Goal: Task Accomplishment & Management: Use online tool/utility

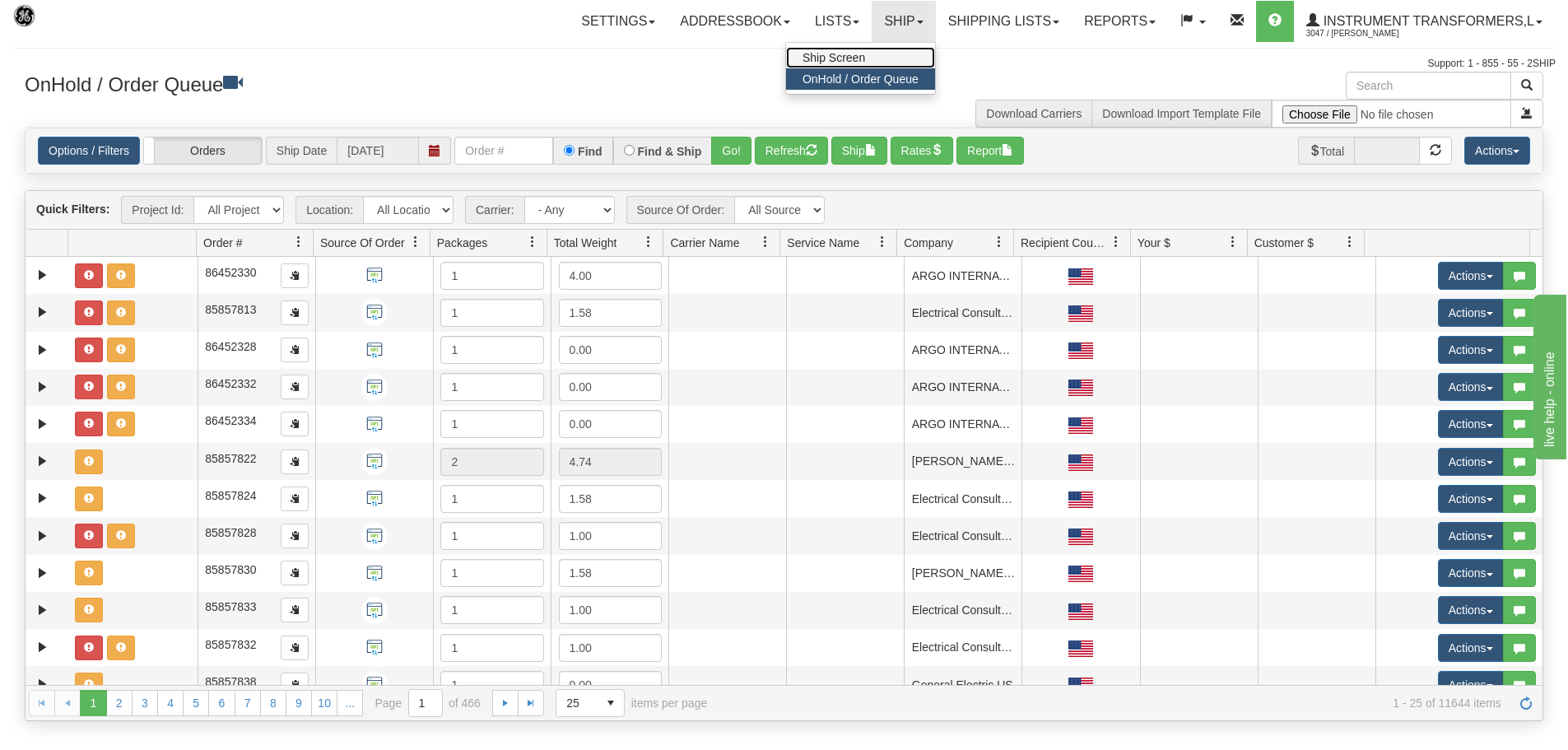
click at [890, 48] on link "Ship Screen" at bounding box center [861, 57] width 149 height 21
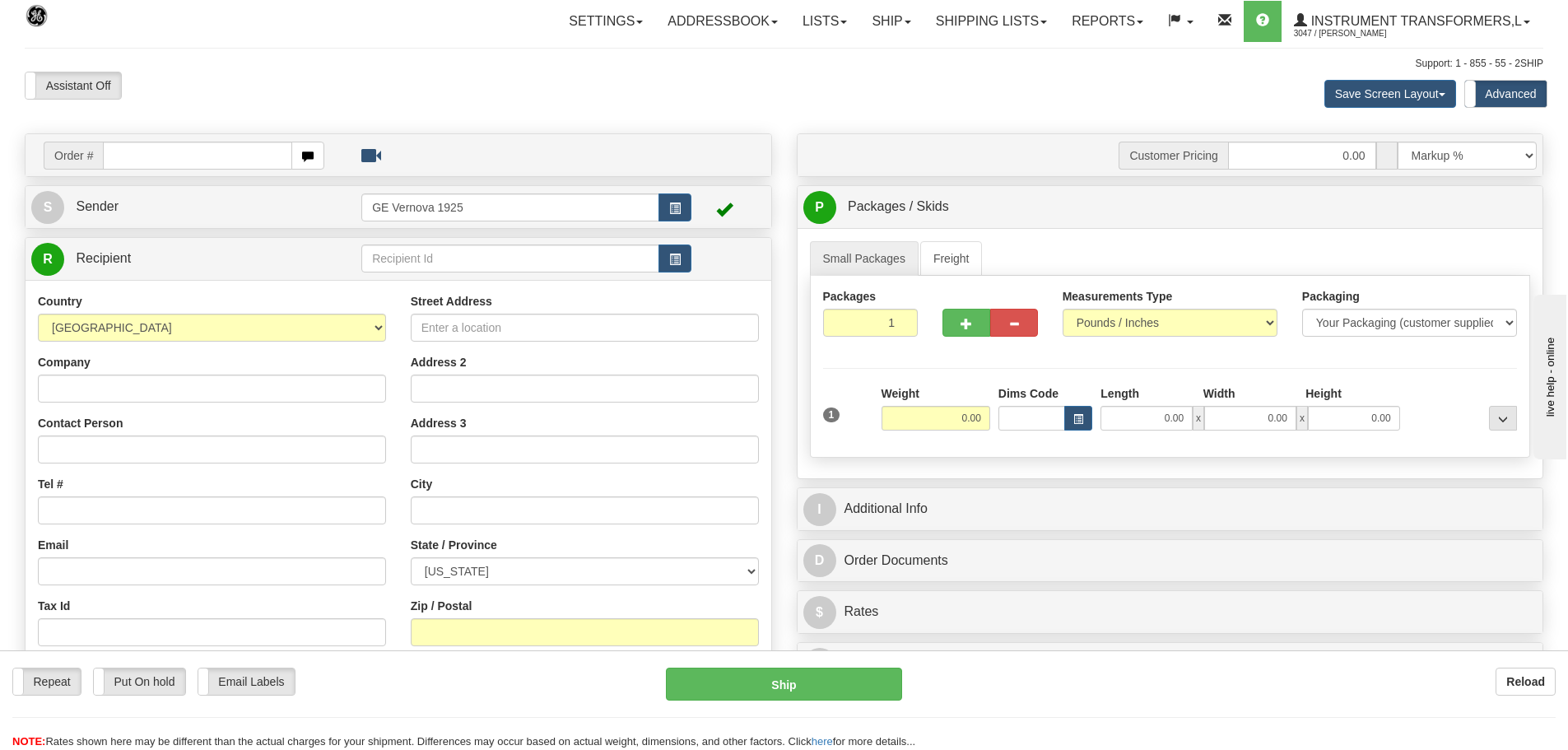
click at [118, 154] on input "text" at bounding box center [197, 155] width 189 height 28
type input "86704606"
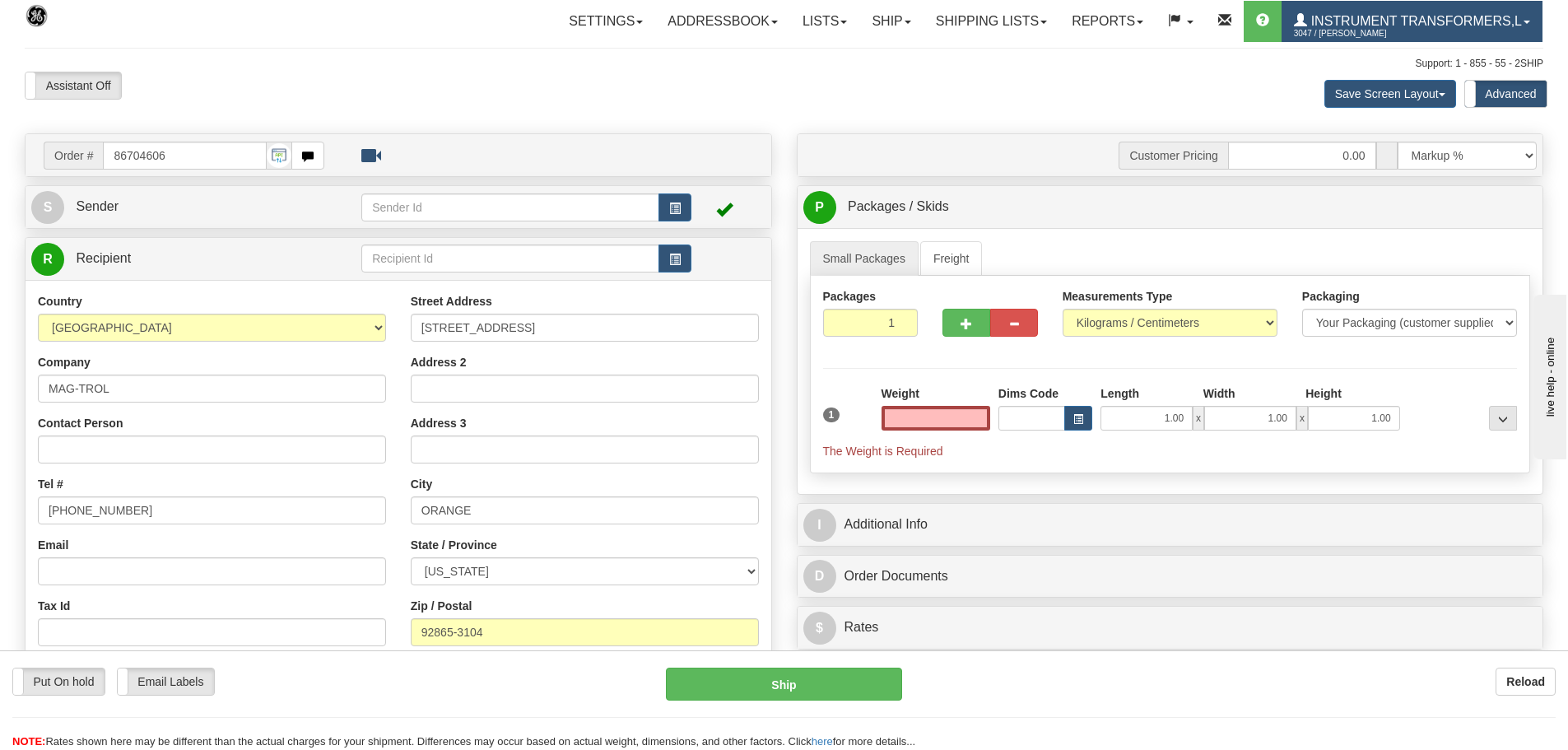
type input "0.00"
click at [988, 418] on input "0.00" at bounding box center [935, 417] width 109 height 25
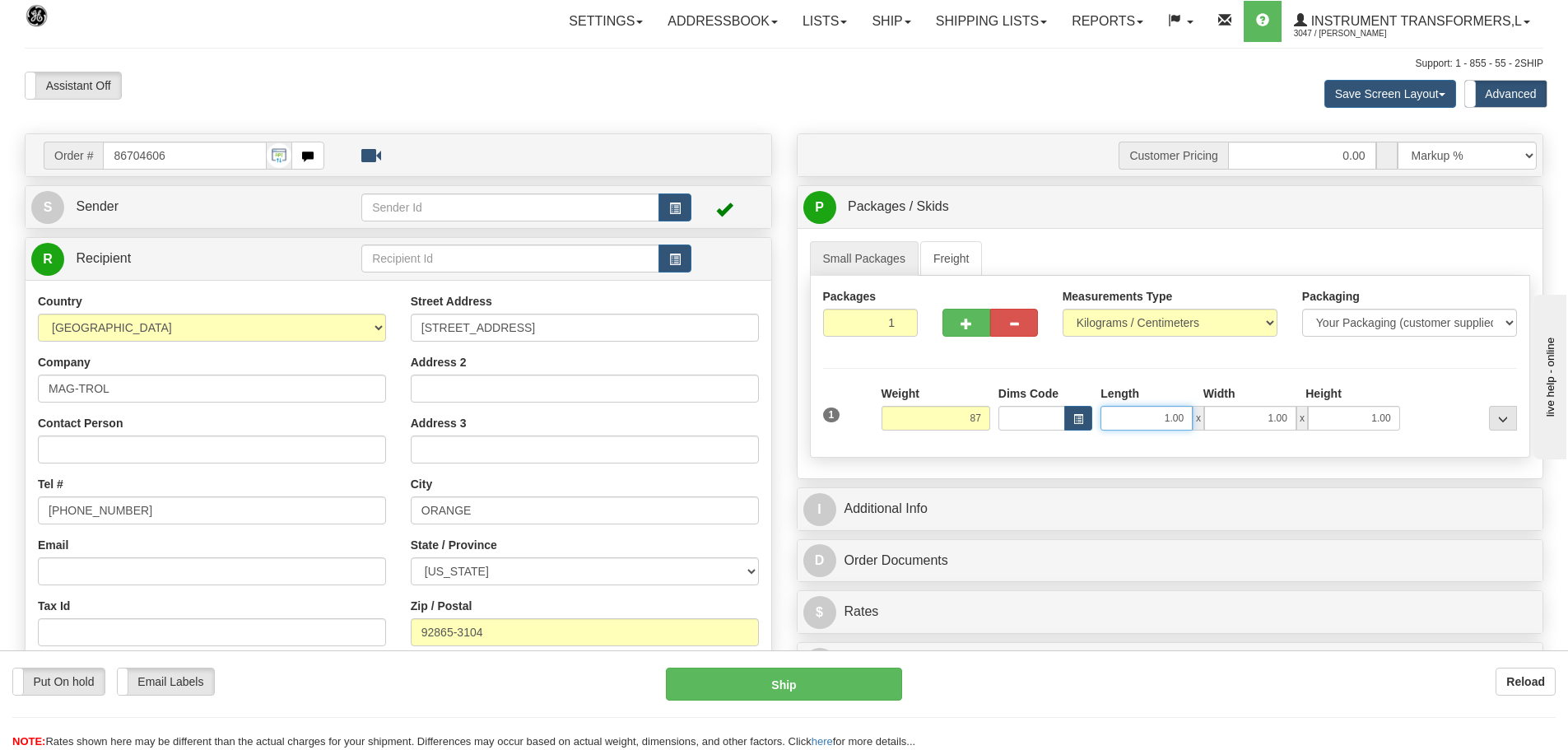
type input "87.00"
click at [1187, 415] on input "1.00" at bounding box center [1147, 417] width 92 height 25
type input "1"
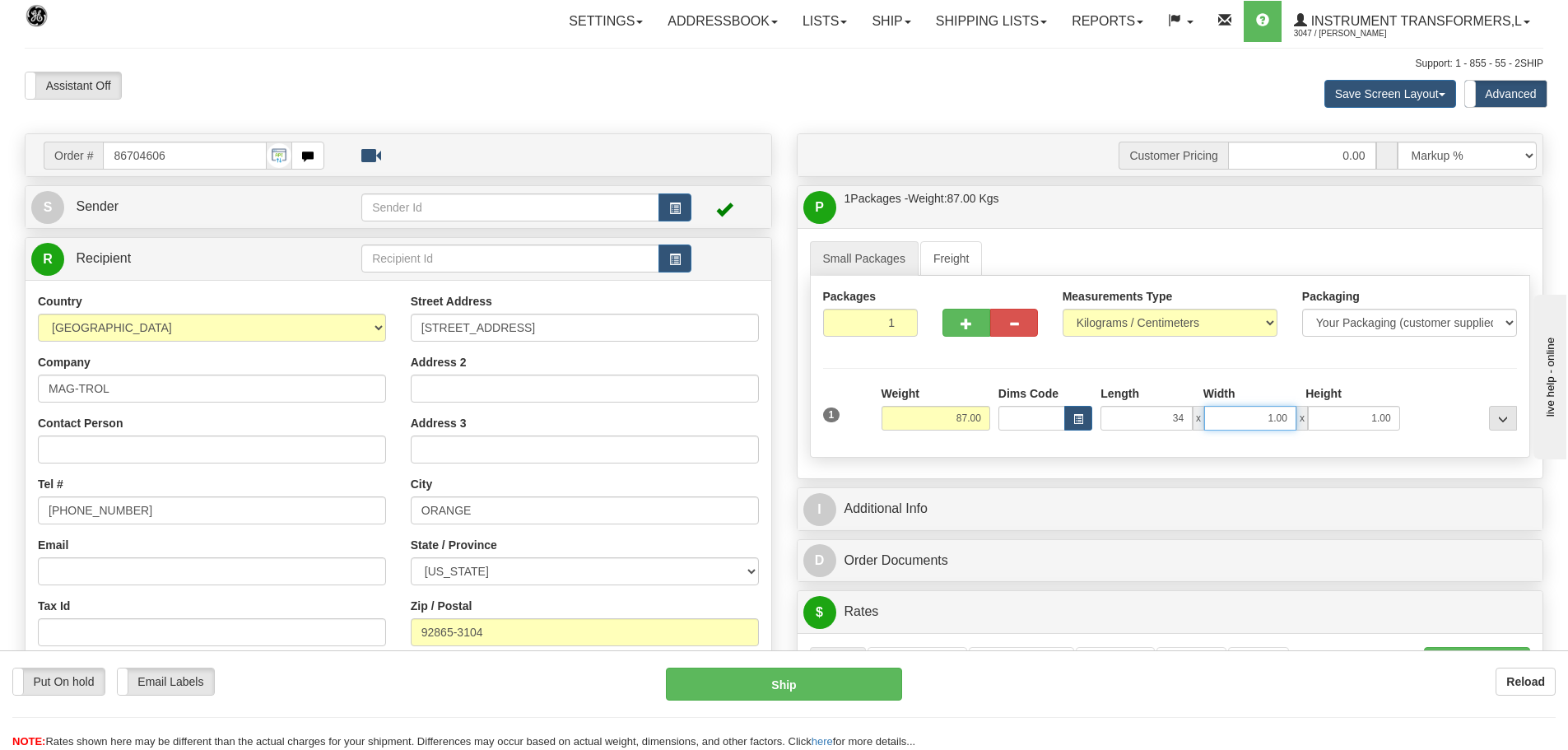
type input "34.00"
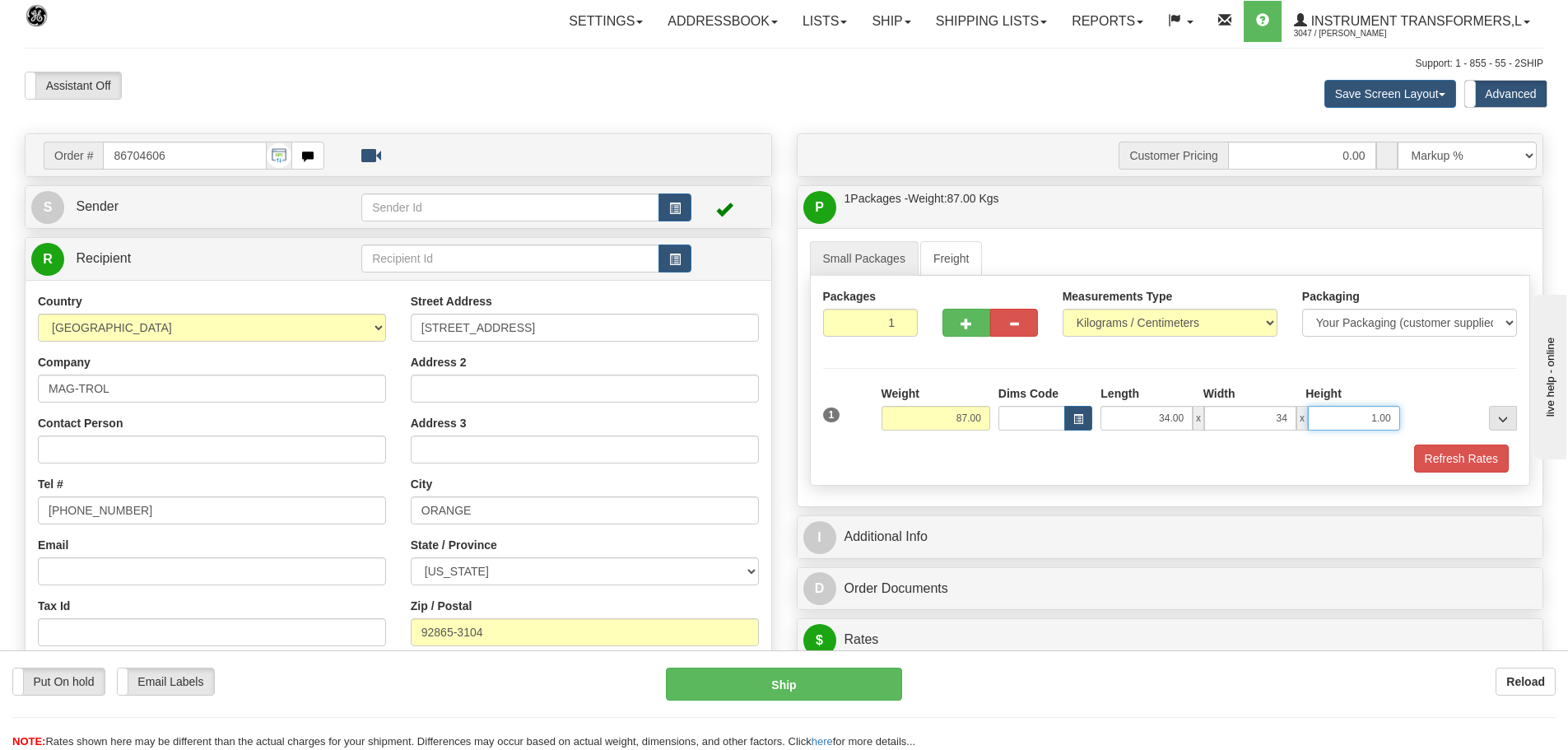
type input "34.00"
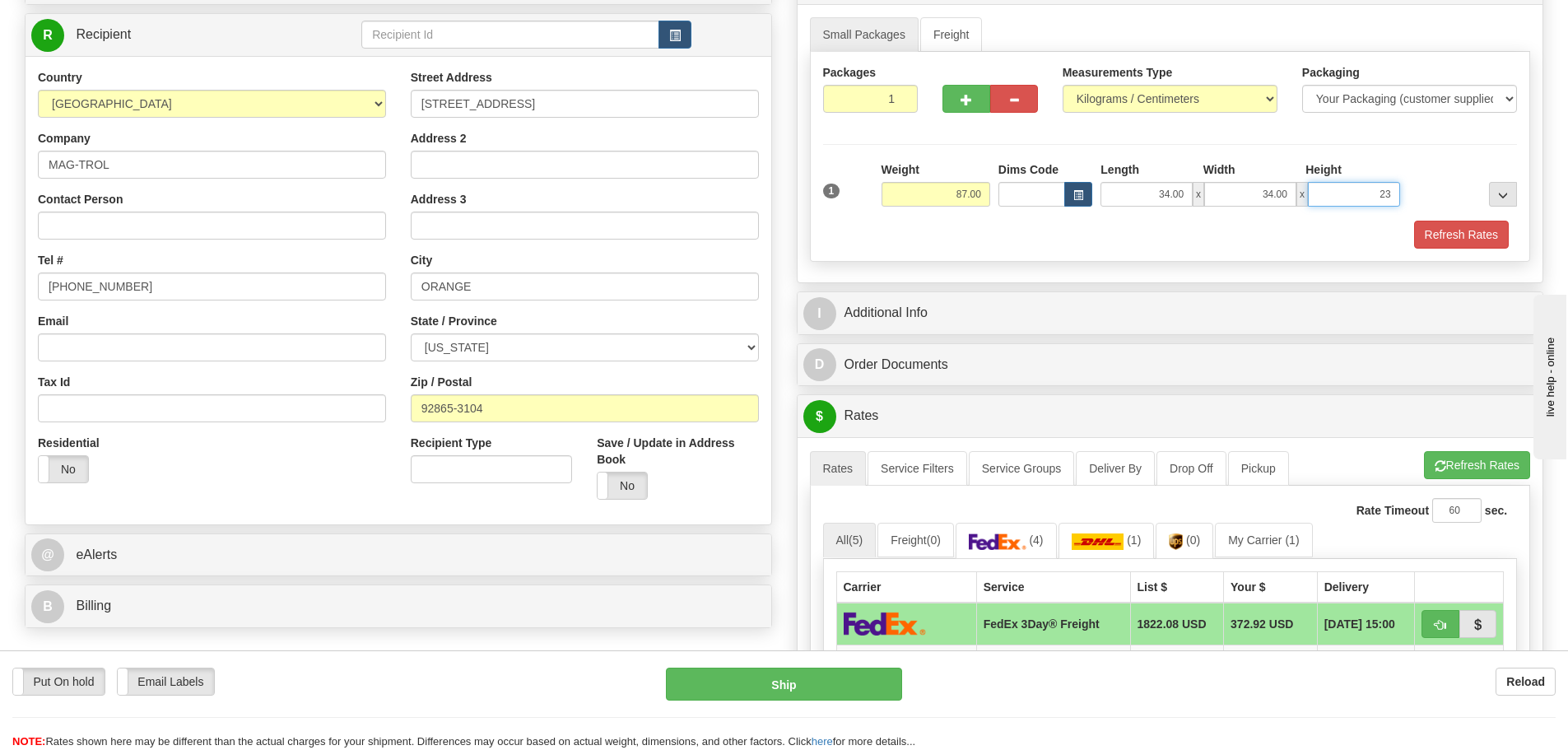
scroll to position [247, 0]
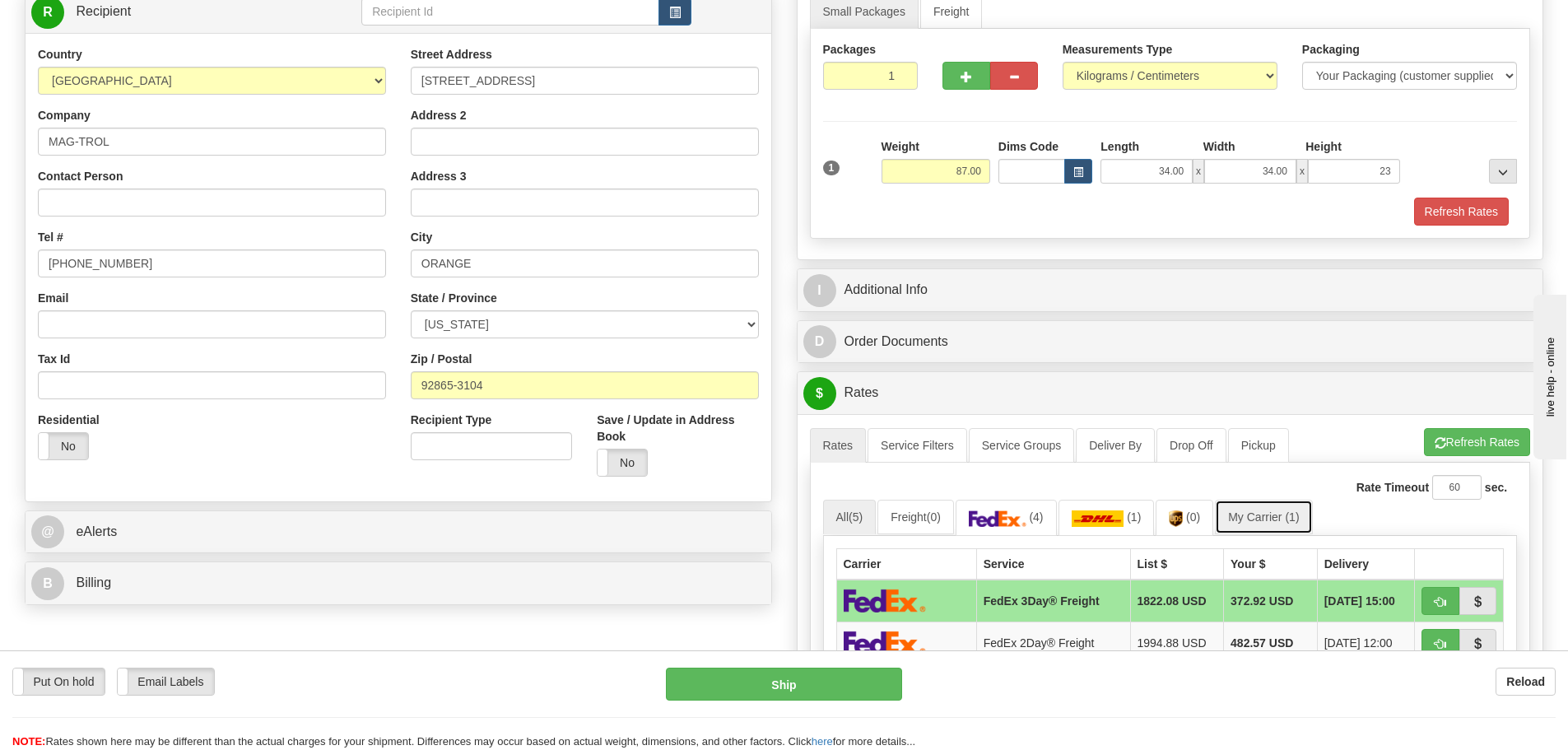
type input "23.00"
click at [1251, 516] on link "My Carrier (1)" at bounding box center [1263, 517] width 98 height 35
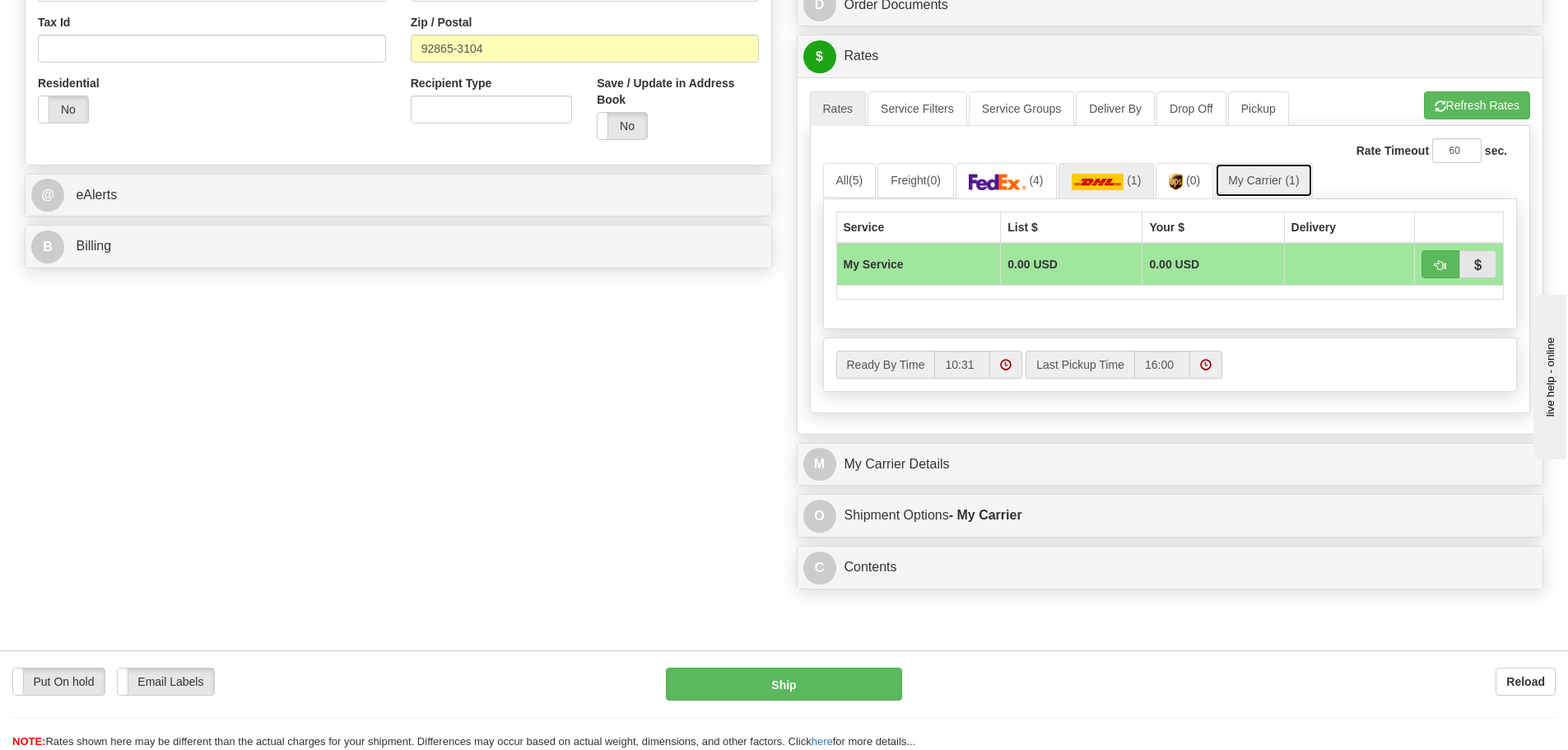
scroll to position [658, 0]
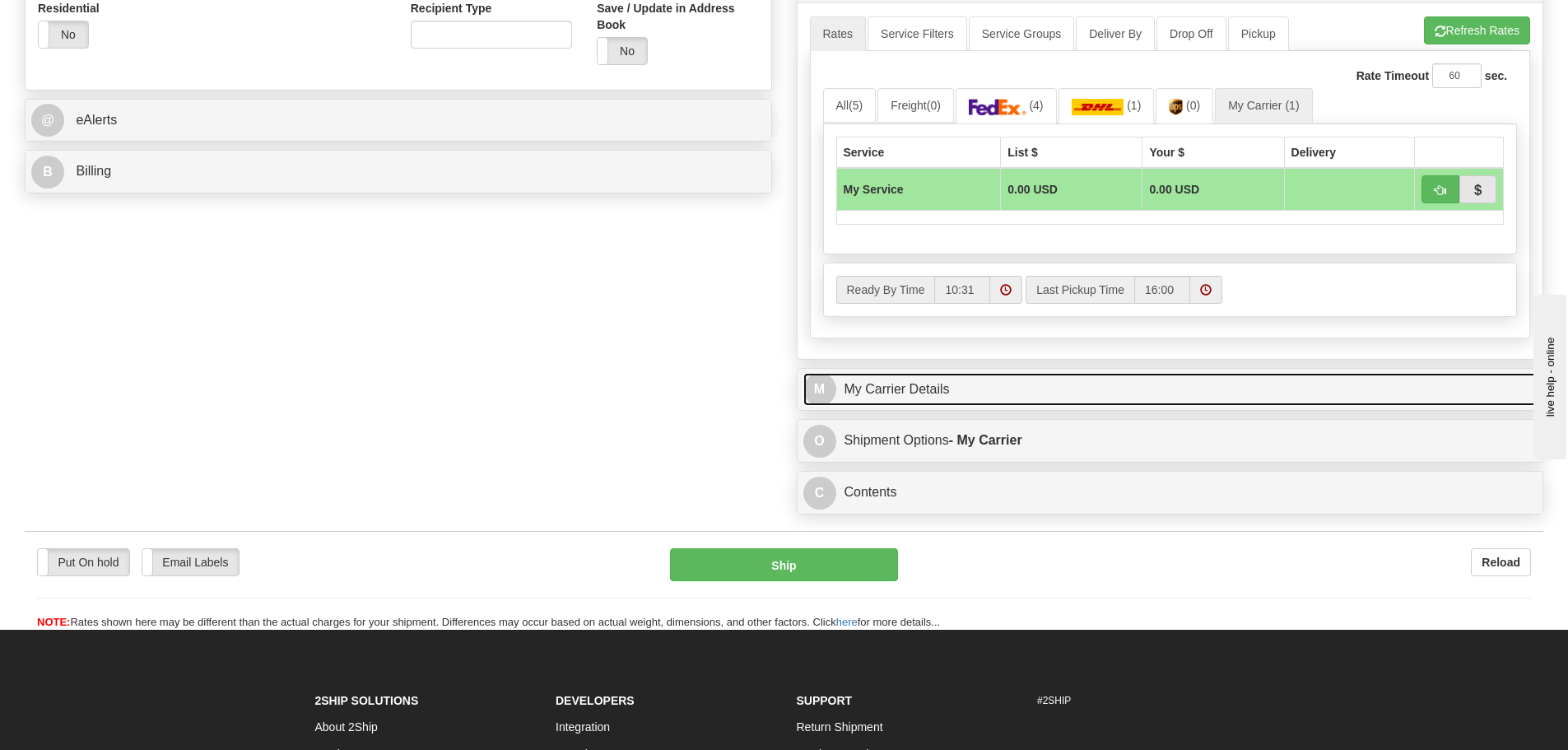
click at [986, 400] on link "M My Carrier Details" at bounding box center [1170, 390] width 734 height 34
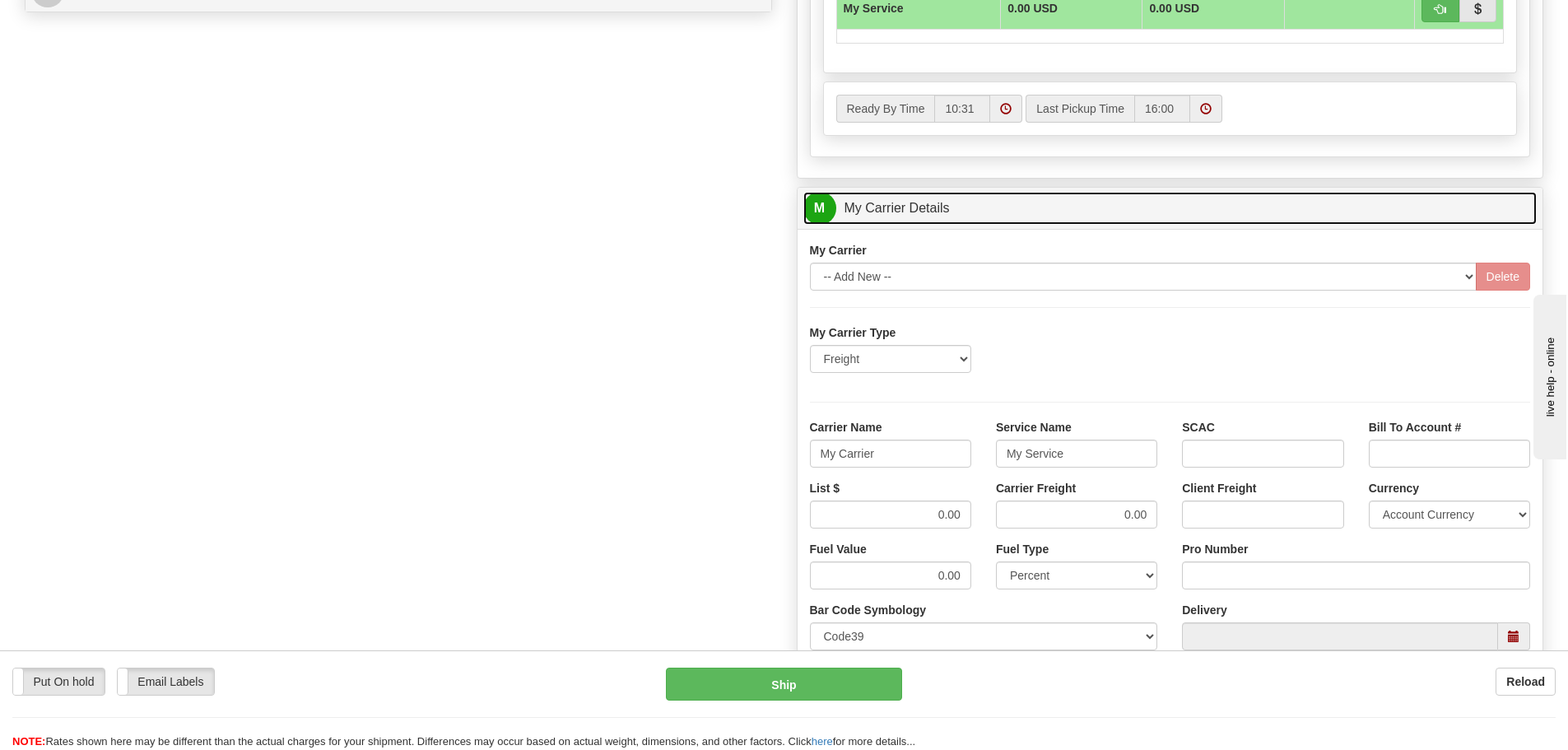
scroll to position [906, 0]
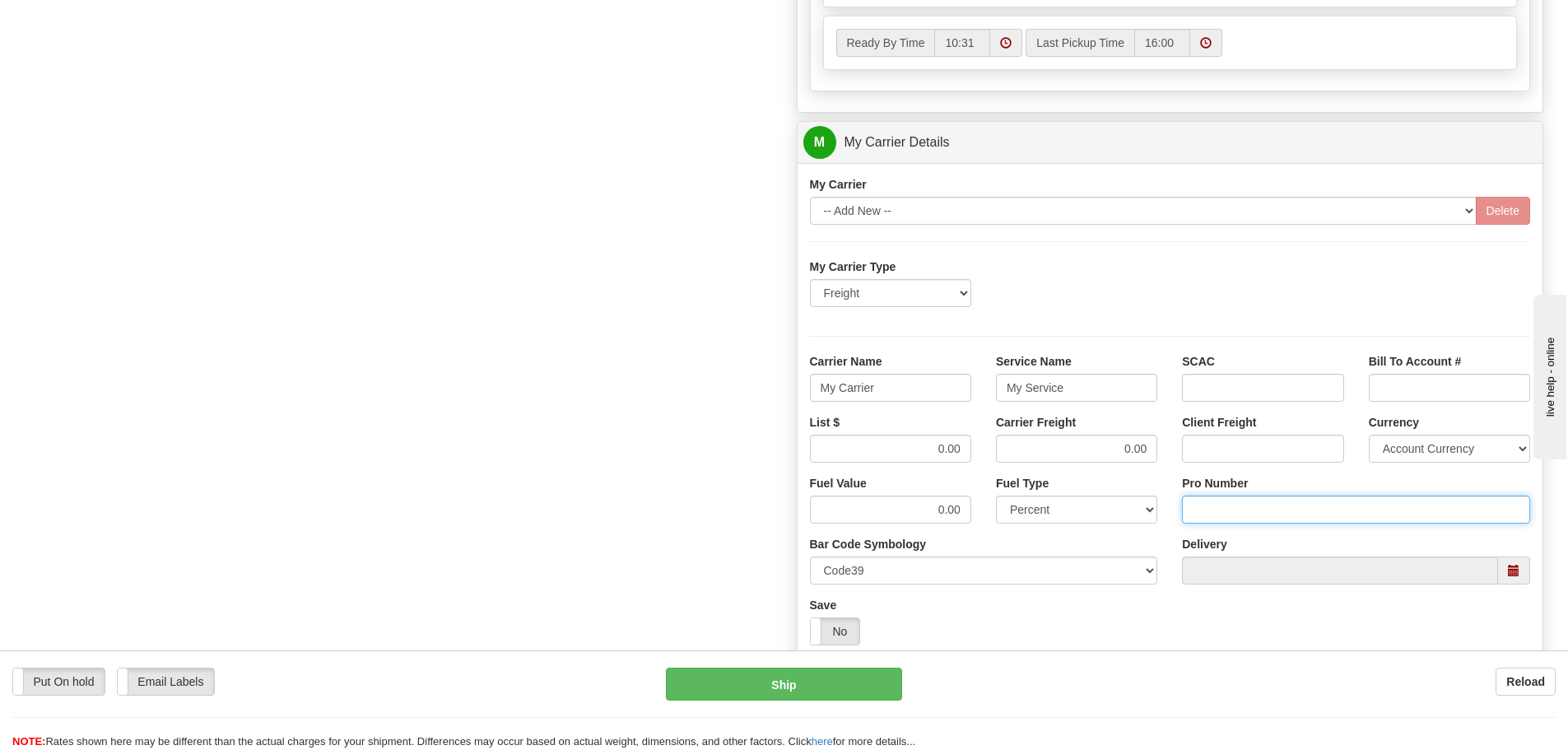
click at [1214, 515] on input "Pro Number" at bounding box center [1356, 509] width 349 height 28
type input "108439797200"
click button "Delete" at bounding box center [0, 0] width 0 height 0
click at [893, 392] on input "My Carrier" at bounding box center [890, 388] width 161 height 28
type input "M"
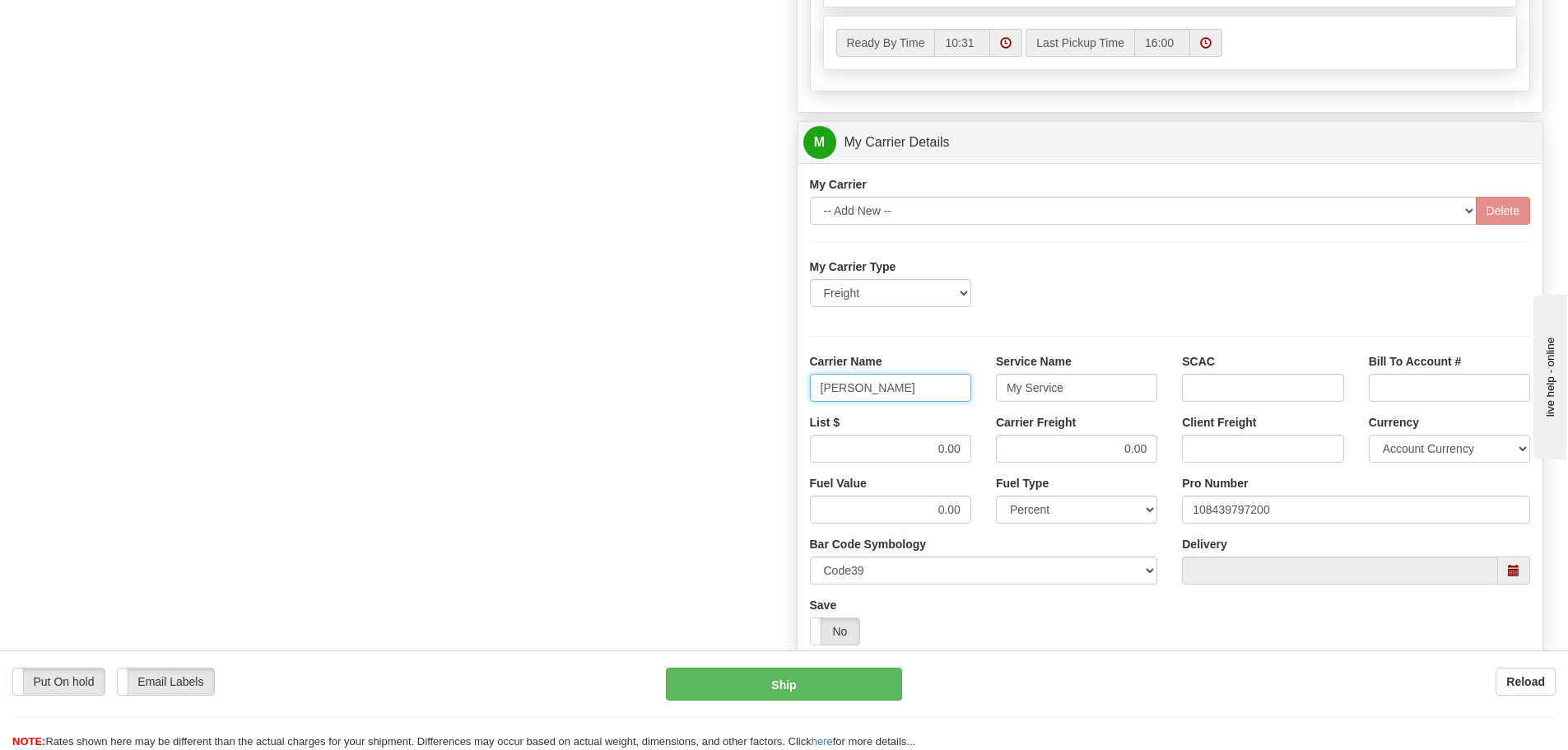
type input "SAIA"
click at [1085, 391] on input "My Service" at bounding box center [1076, 388] width 161 height 28
type input "M"
type input "LTL"
click at [967, 452] on input "0.00" at bounding box center [890, 448] width 161 height 28
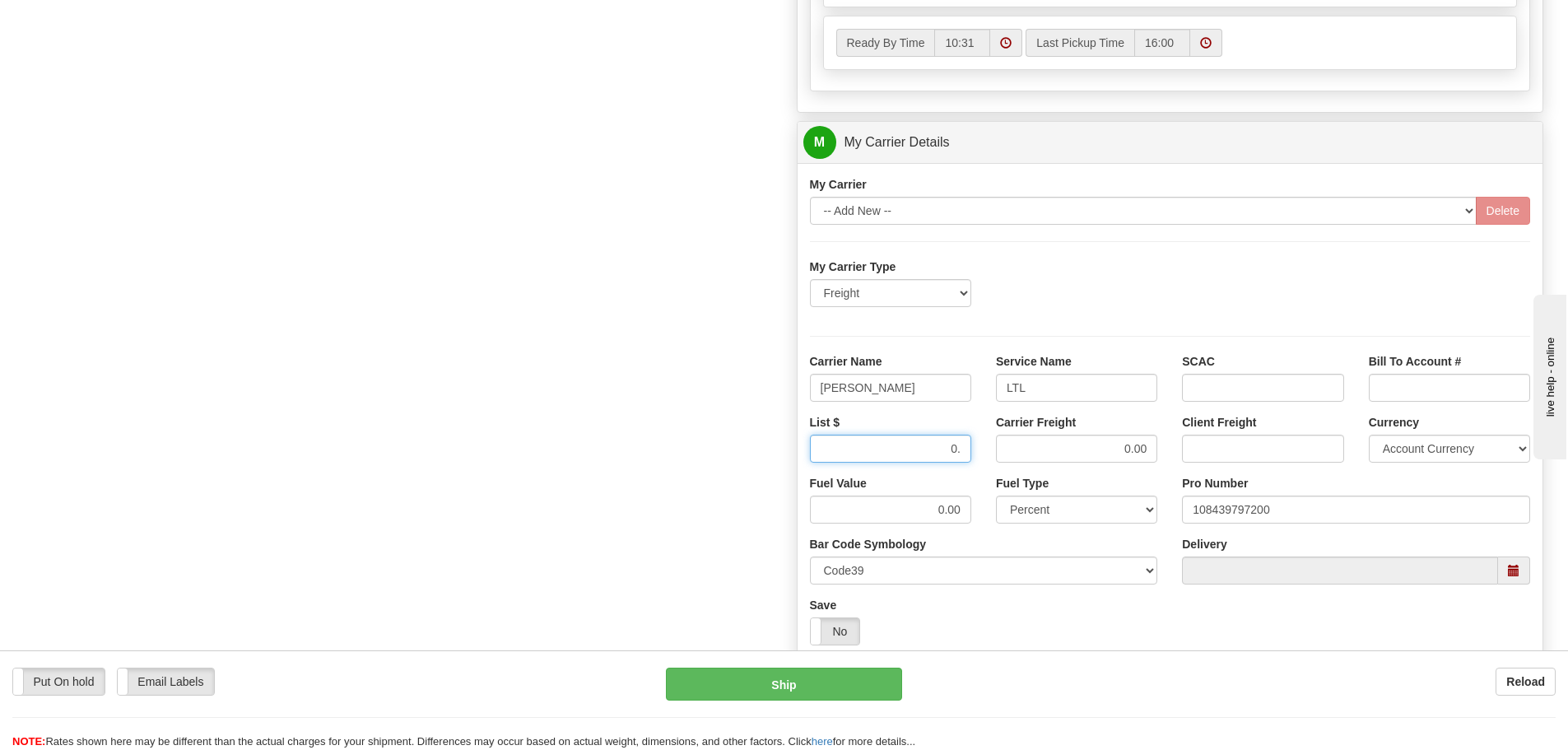
type input "0"
type input "602.98"
click at [1148, 449] on input "0.00" at bounding box center [1076, 448] width 161 height 28
type input "0"
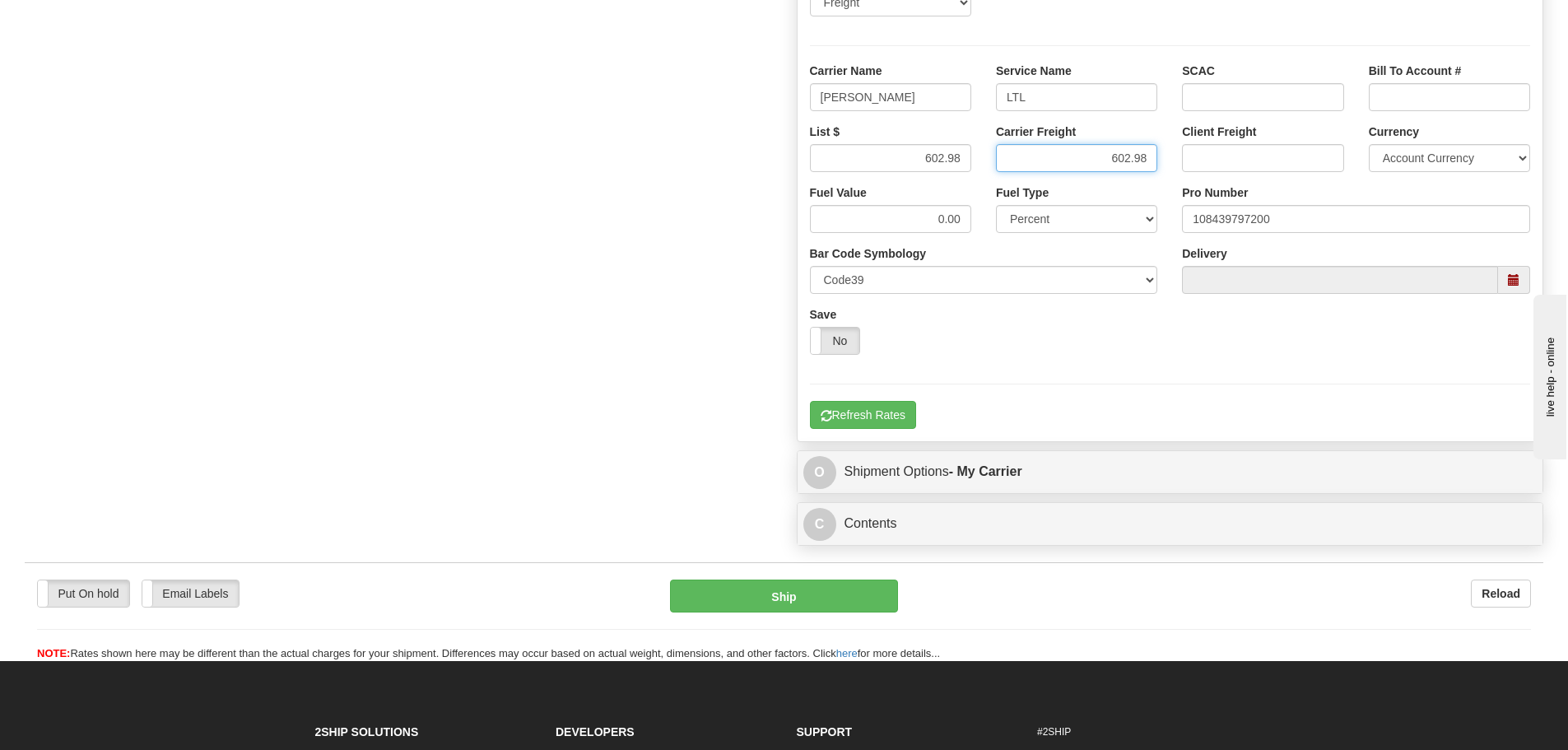
scroll to position [1235, 0]
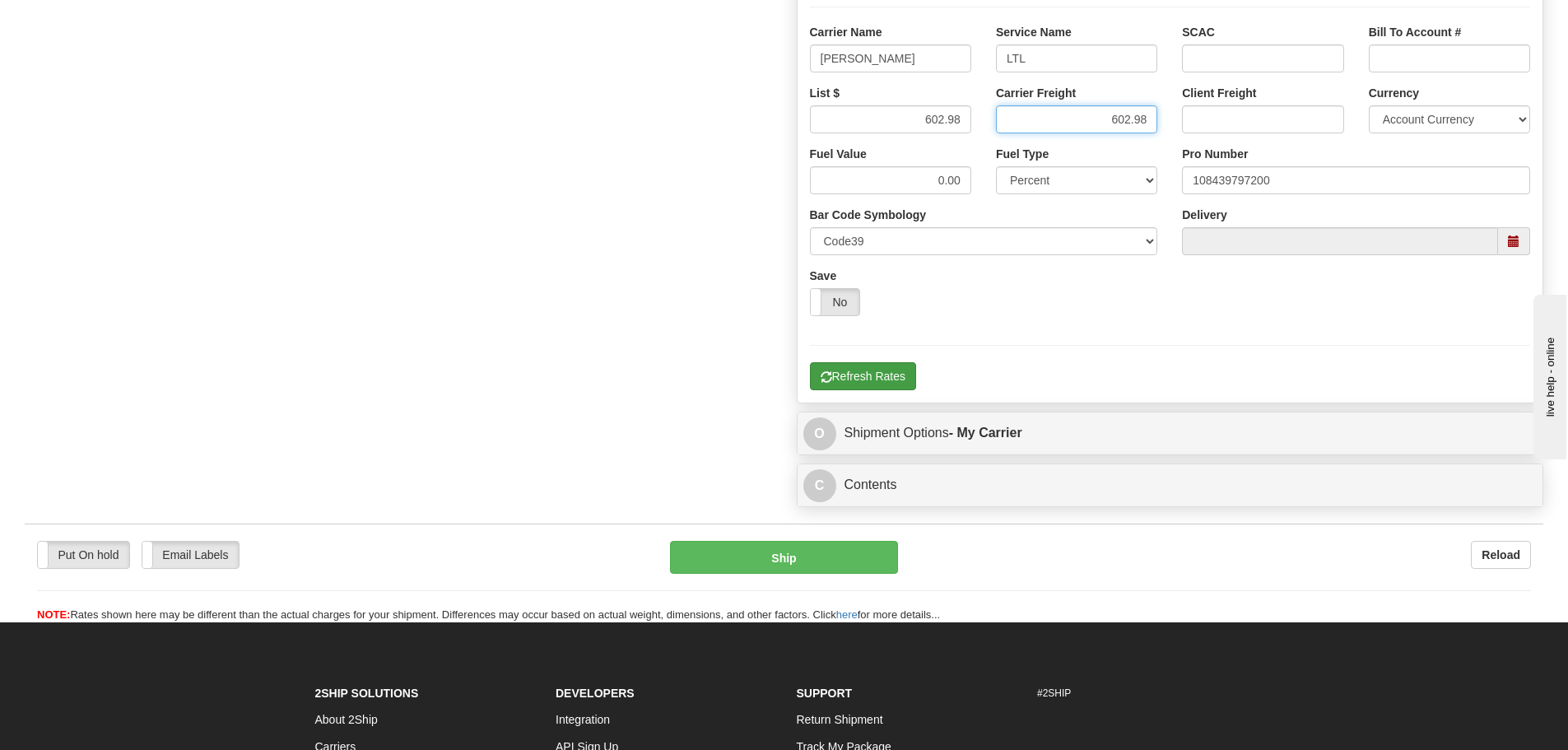
type input "602.98"
click at [853, 373] on button "Refresh Rates" at bounding box center [862, 376] width 106 height 28
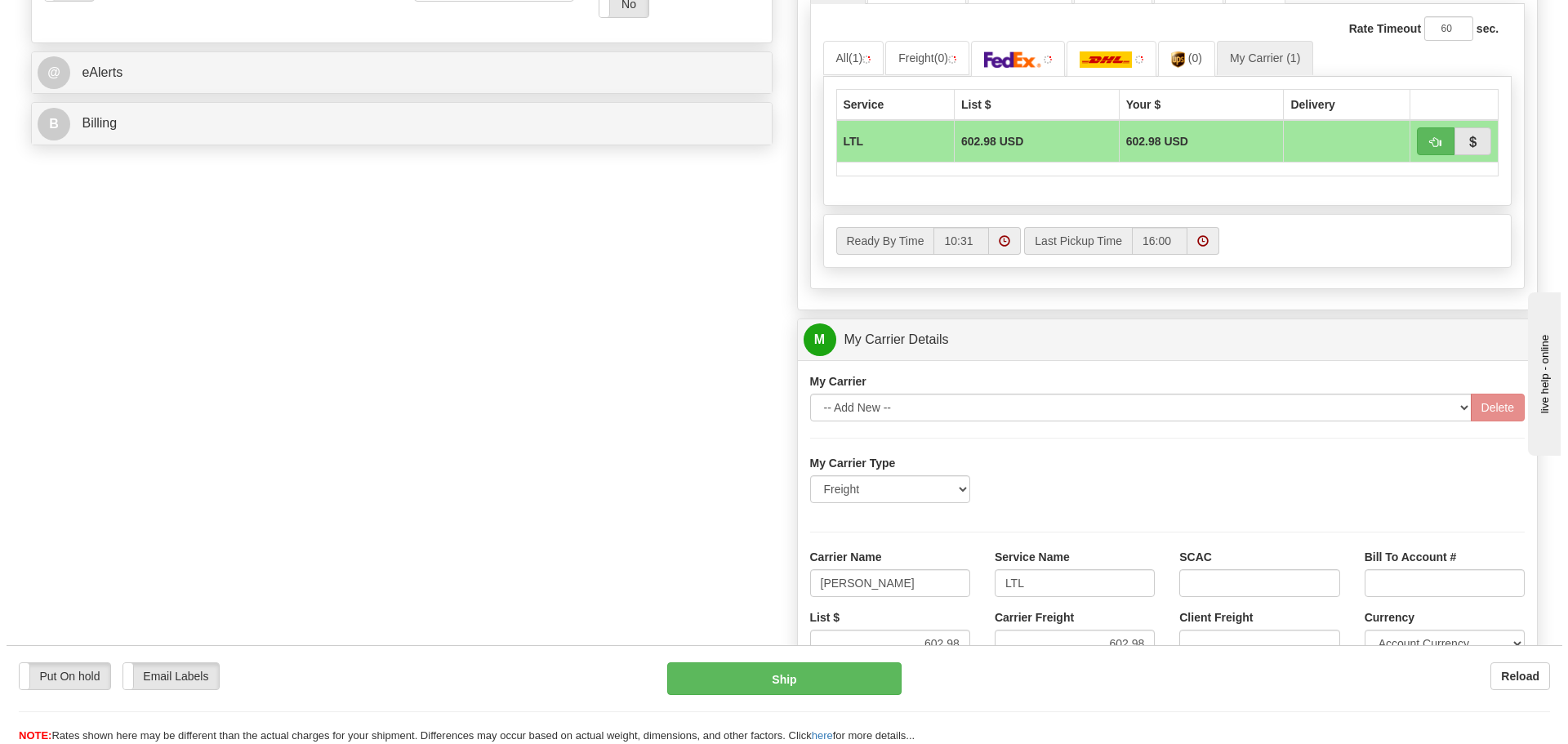
scroll to position [653, 0]
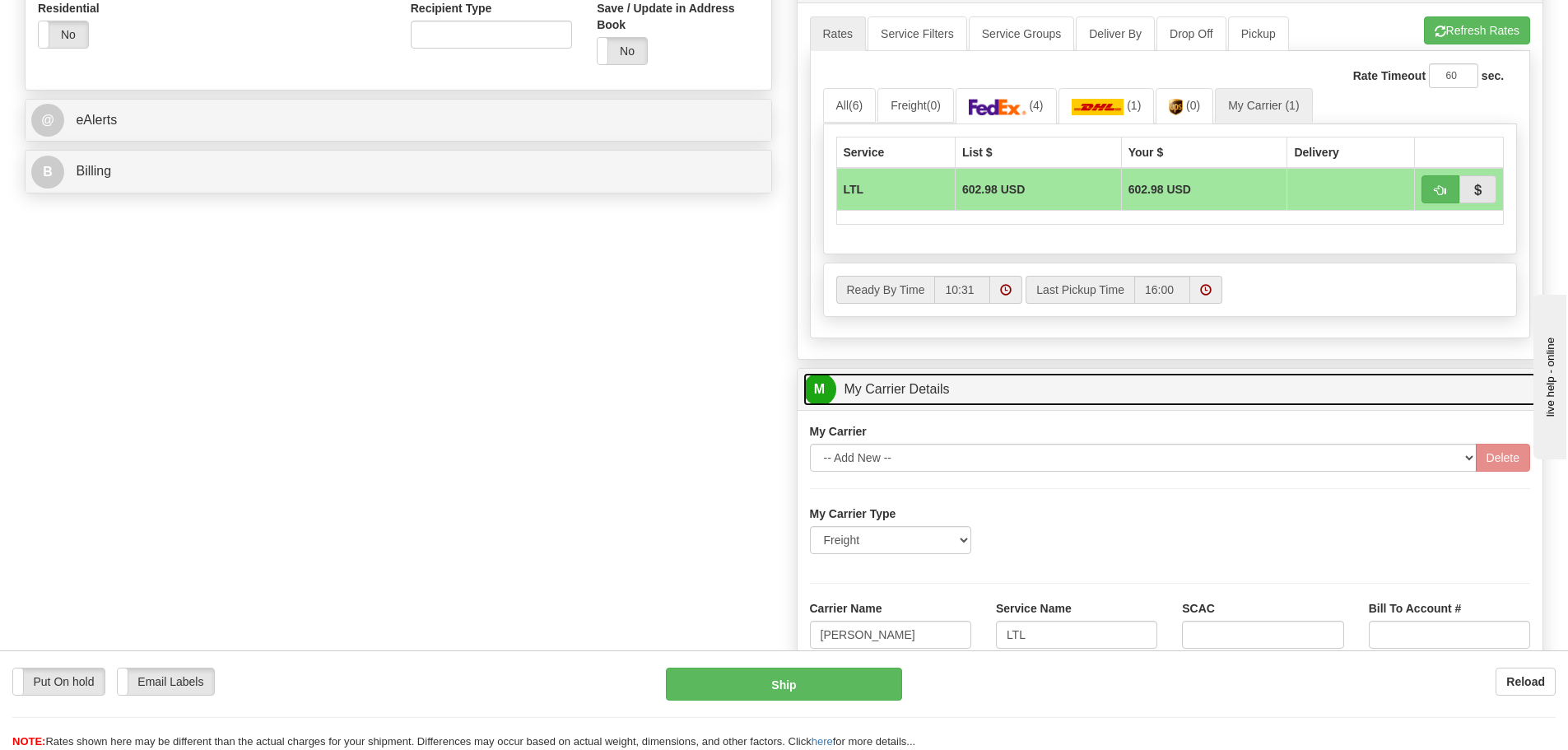
click at [1041, 394] on link "M My Carrier Details" at bounding box center [1170, 390] width 734 height 34
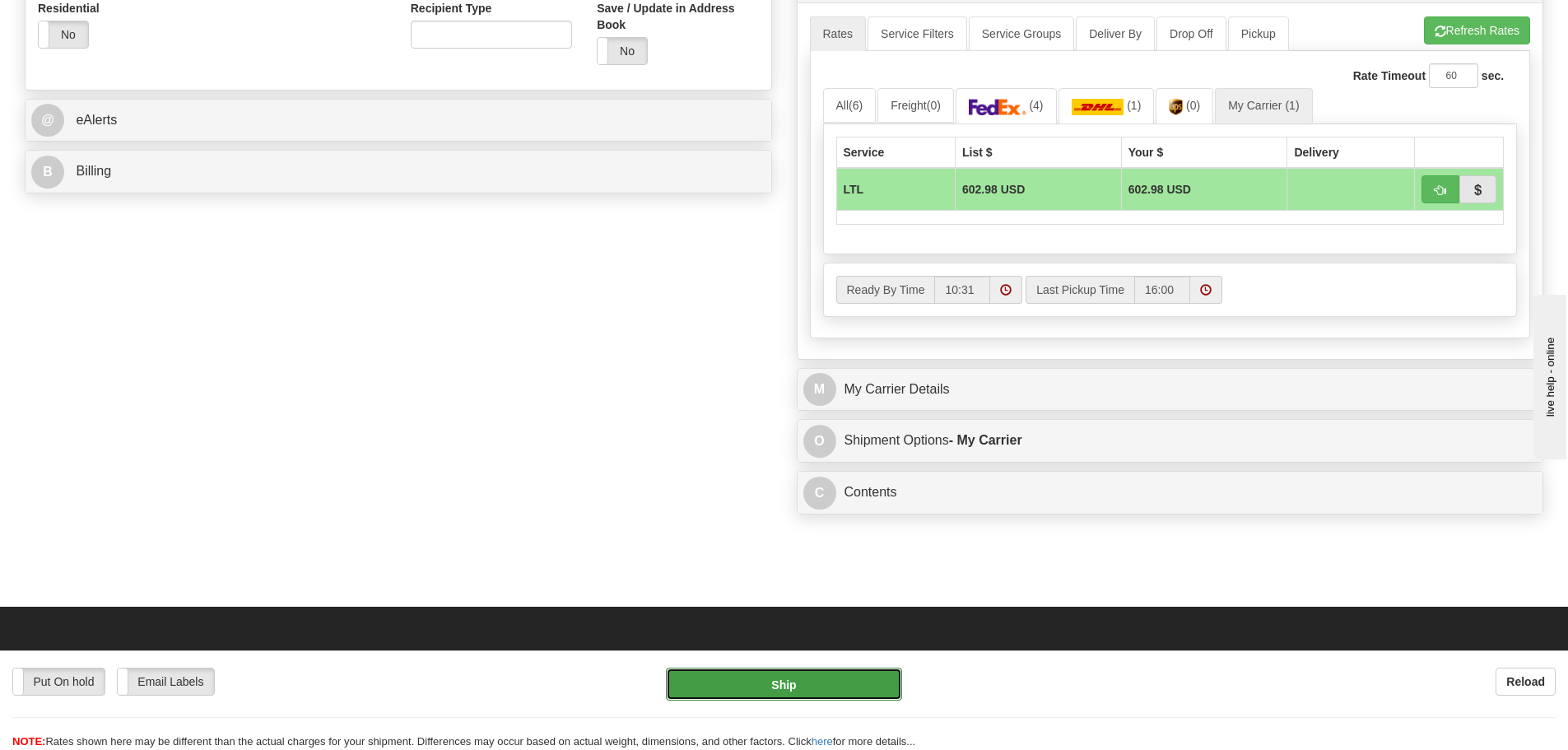
click at [823, 687] on button "Ship" at bounding box center [784, 684] width 237 height 33
type input "00"
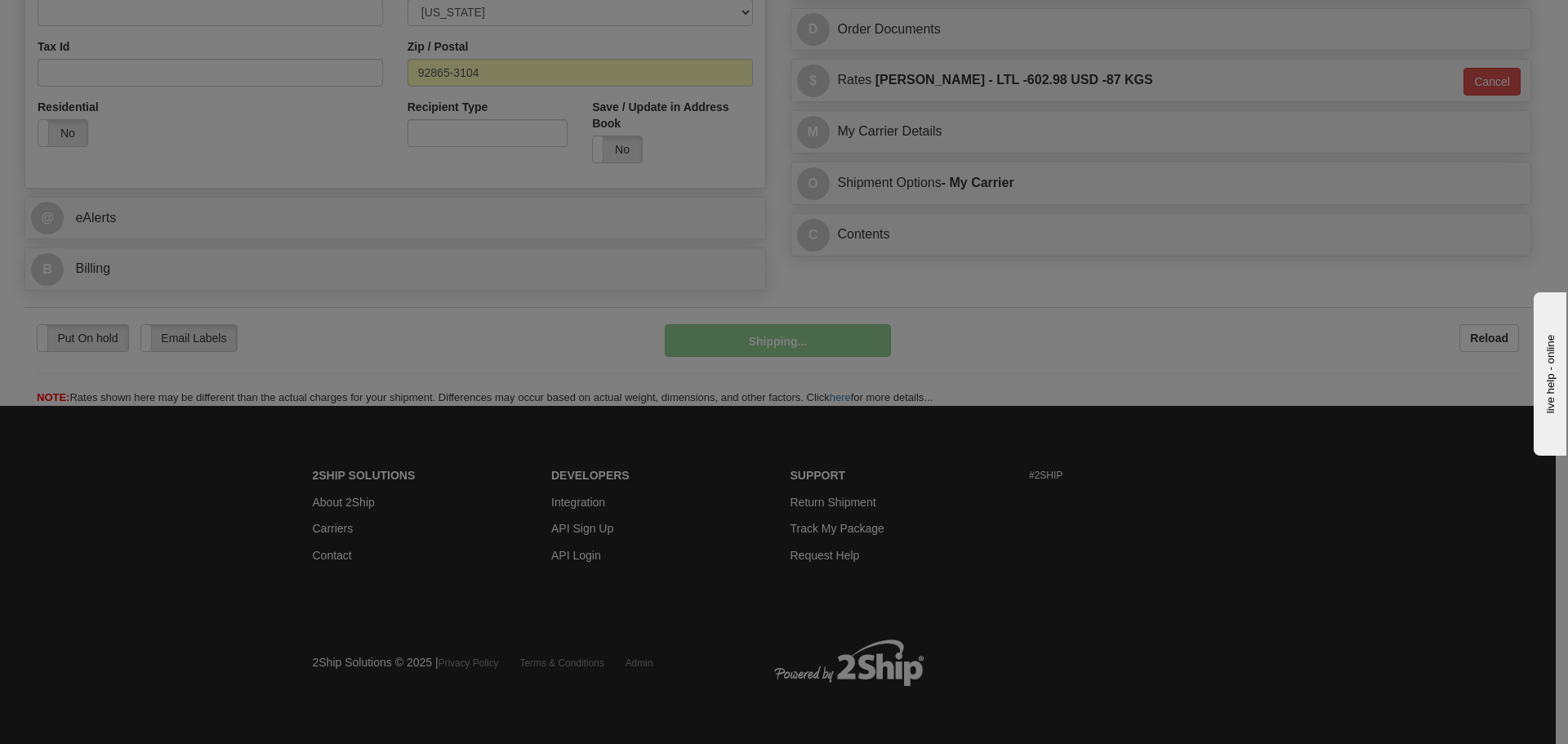
scroll to position [555, 0]
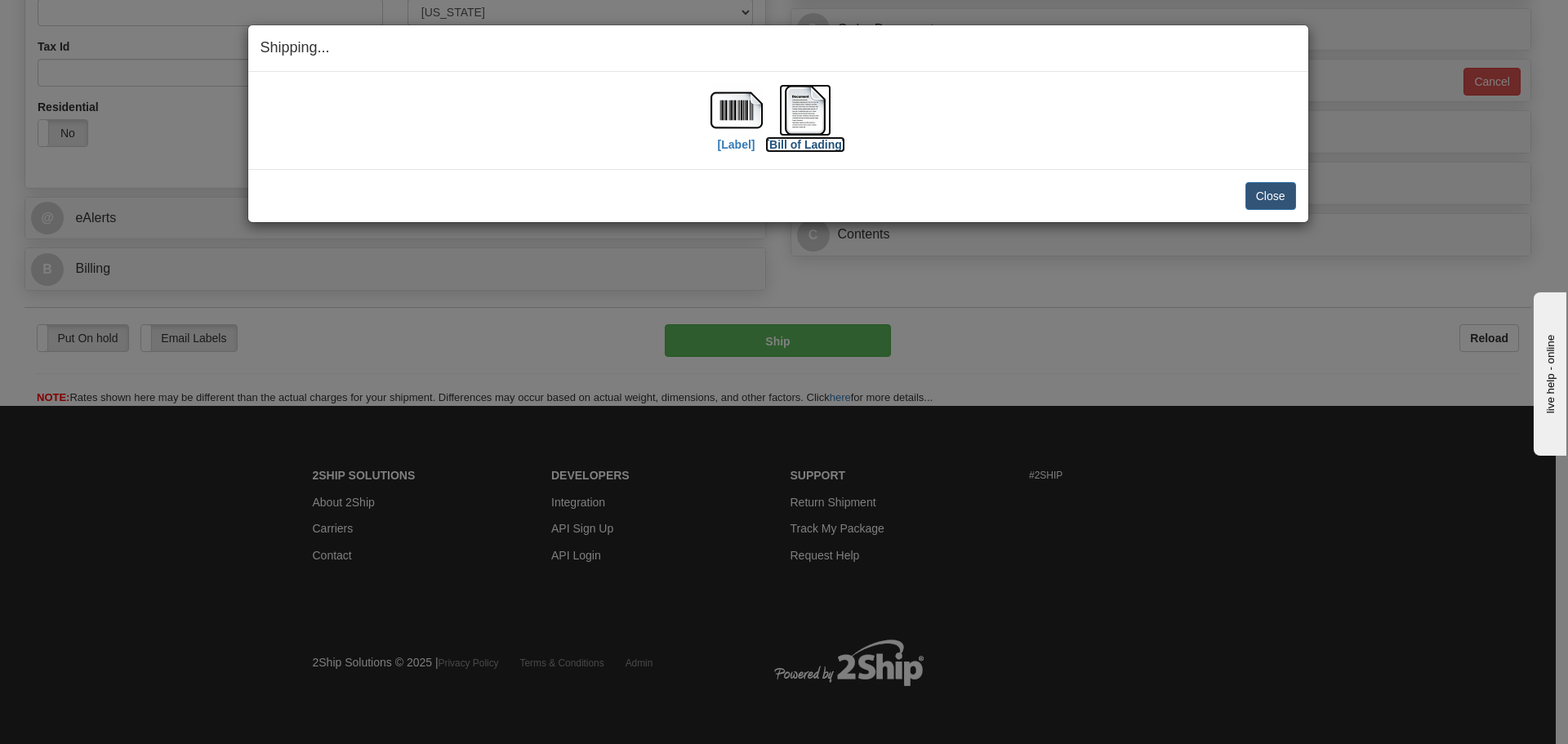
click at [814, 119] on img at bounding box center [805, 110] width 52 height 52
